Goal: Task Accomplishment & Management: Use online tool/utility

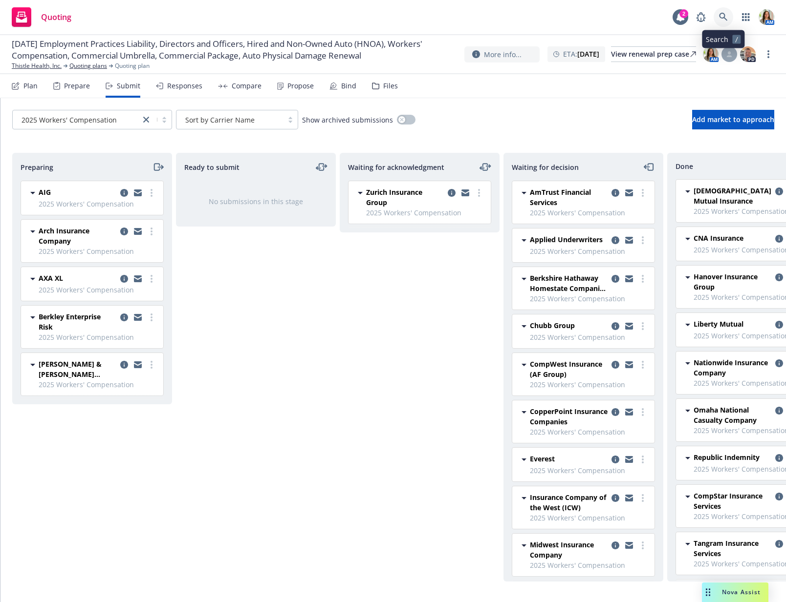
scroll to position [19, 0]
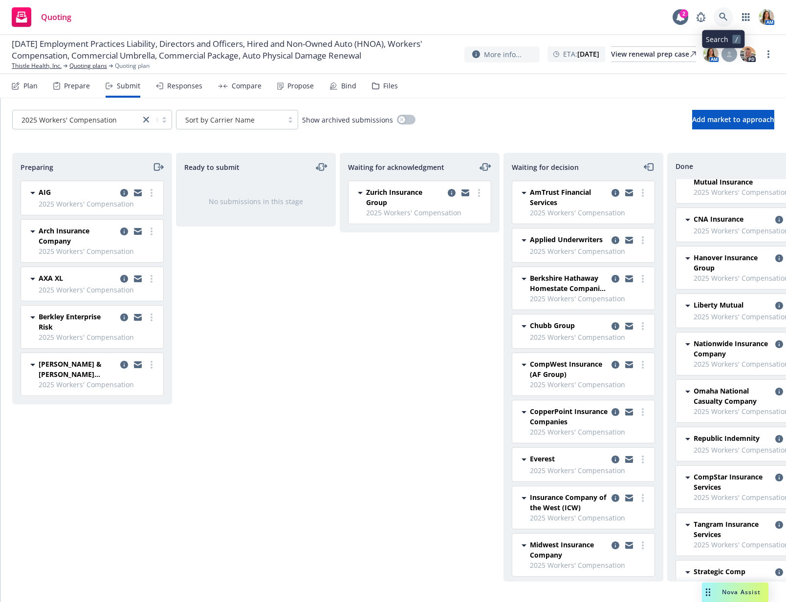
click at [725, 19] on icon at bounding box center [723, 17] width 8 height 8
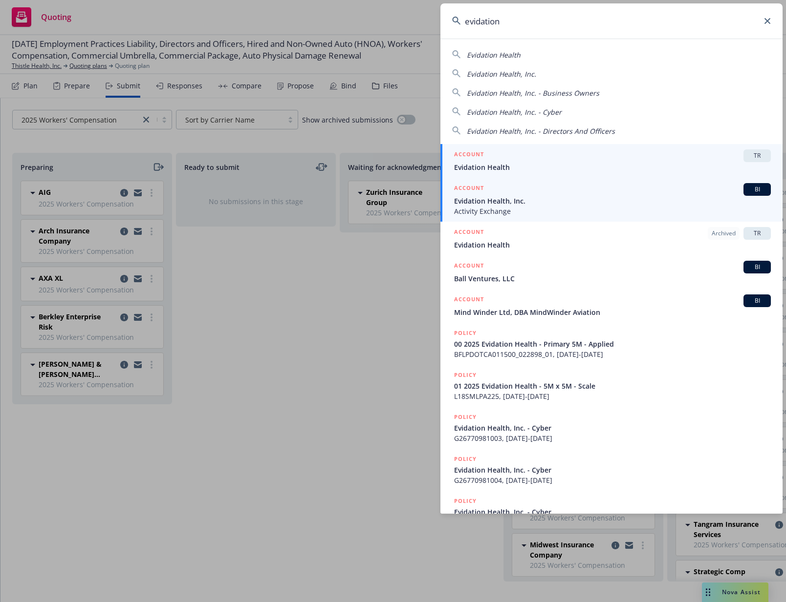
type input "evidation"
click at [504, 188] on div "ACCOUNT BI" at bounding box center [612, 189] width 317 height 13
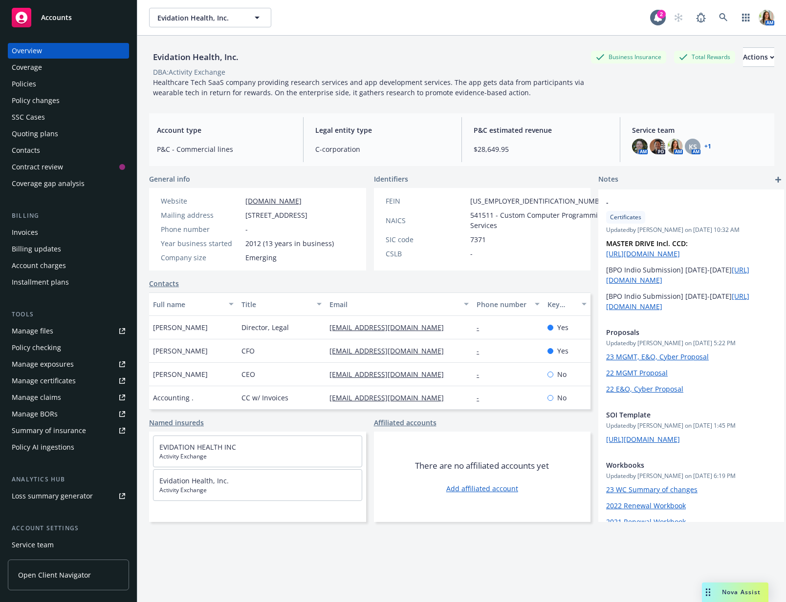
click at [58, 82] on div "Policies" at bounding box center [68, 84] width 113 height 16
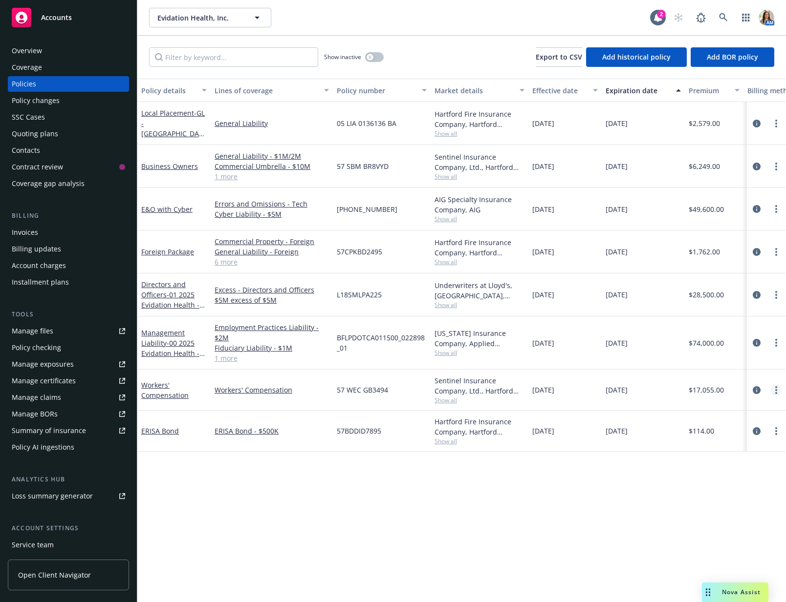
click at [774, 391] on link "more" at bounding box center [776, 390] width 12 height 12
click at [715, 527] on link "Copy logging email" at bounding box center [723, 527] width 115 height 20
